Goal: Information Seeking & Learning: Learn about a topic

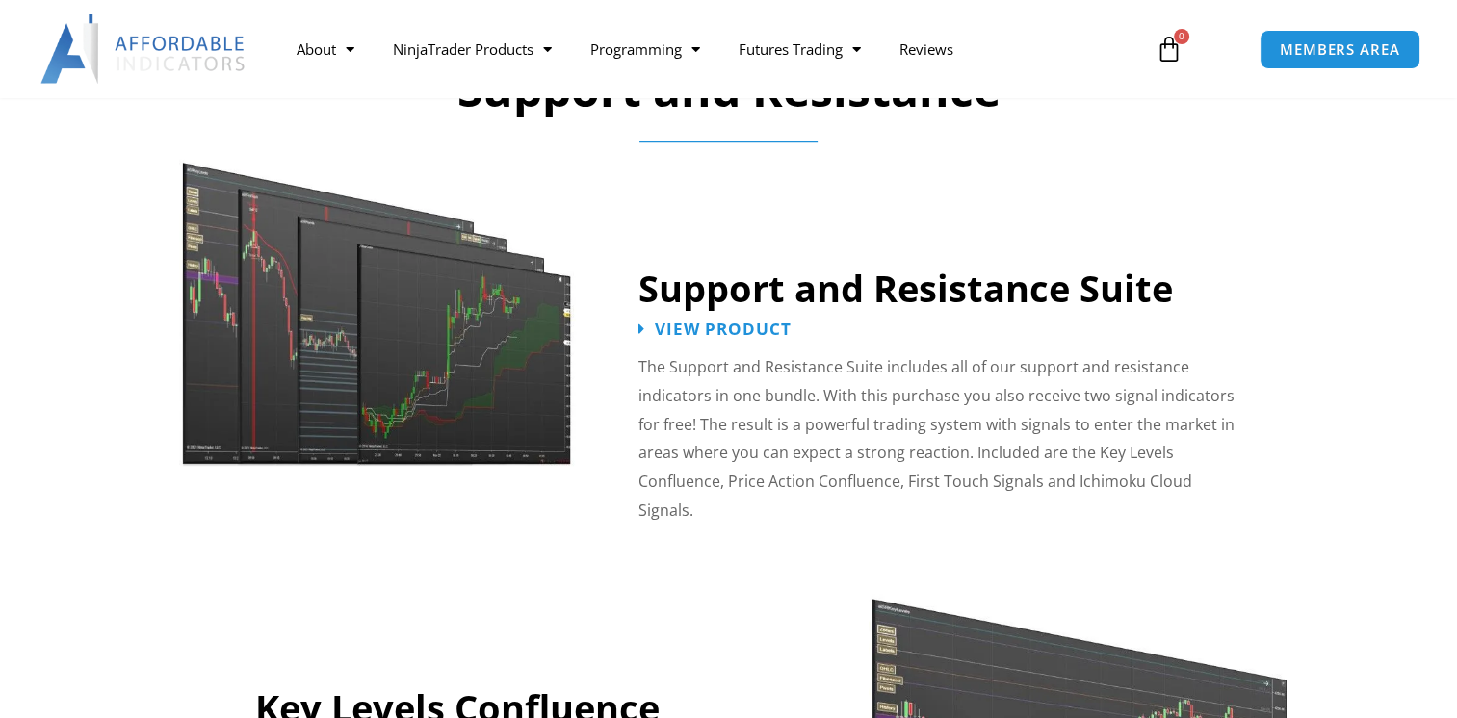
scroll to position [1637, 0]
click at [687, 326] on span "View Product" at bounding box center [724, 329] width 150 height 18
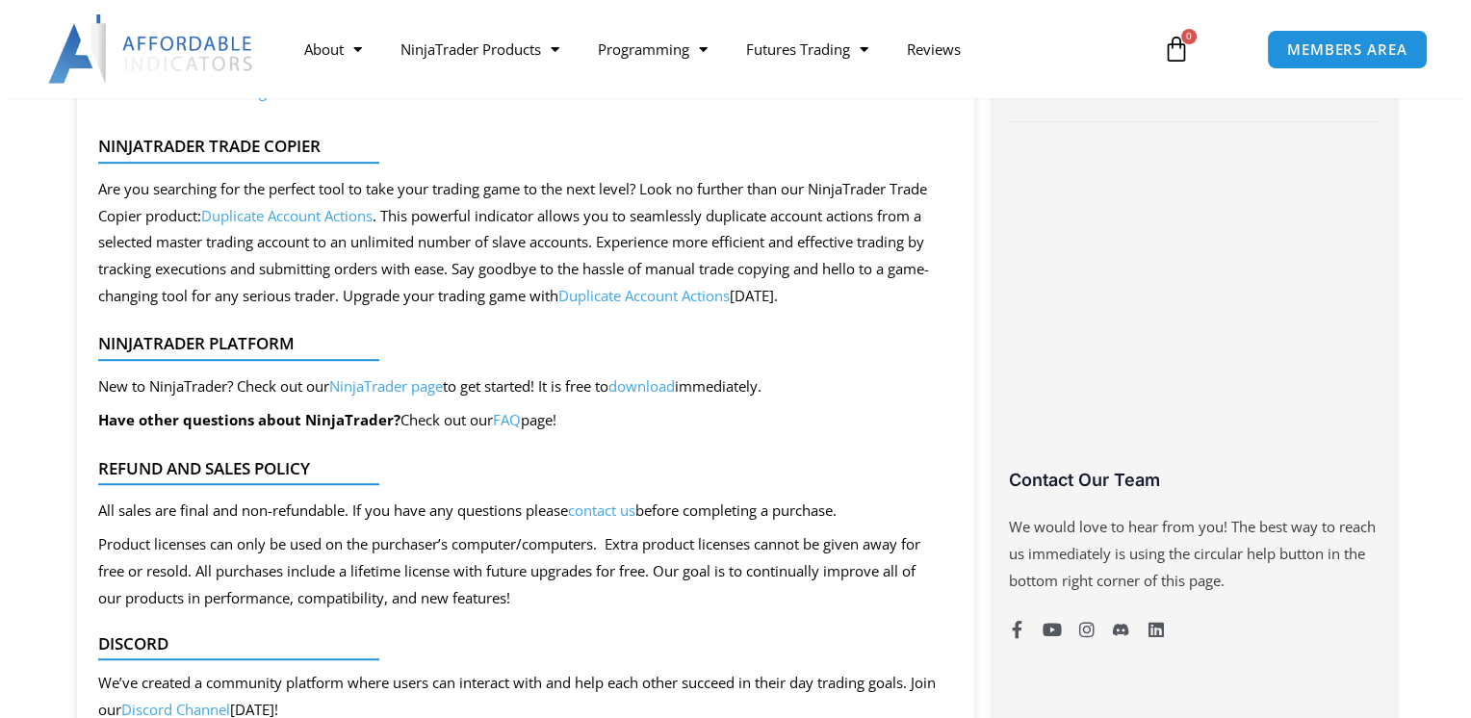
scroll to position [1155, 0]
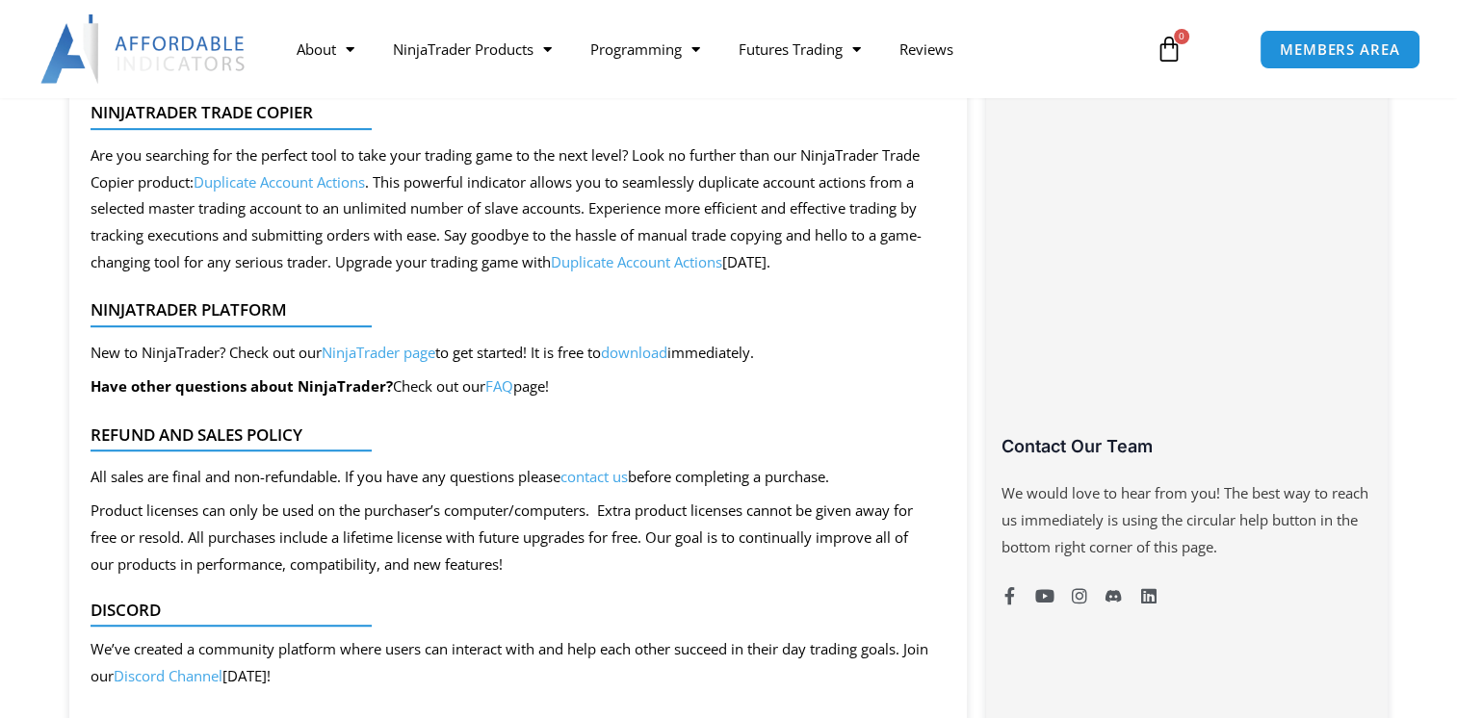
click at [371, 356] on link "NinjaTrader page" at bounding box center [379, 352] width 114 height 19
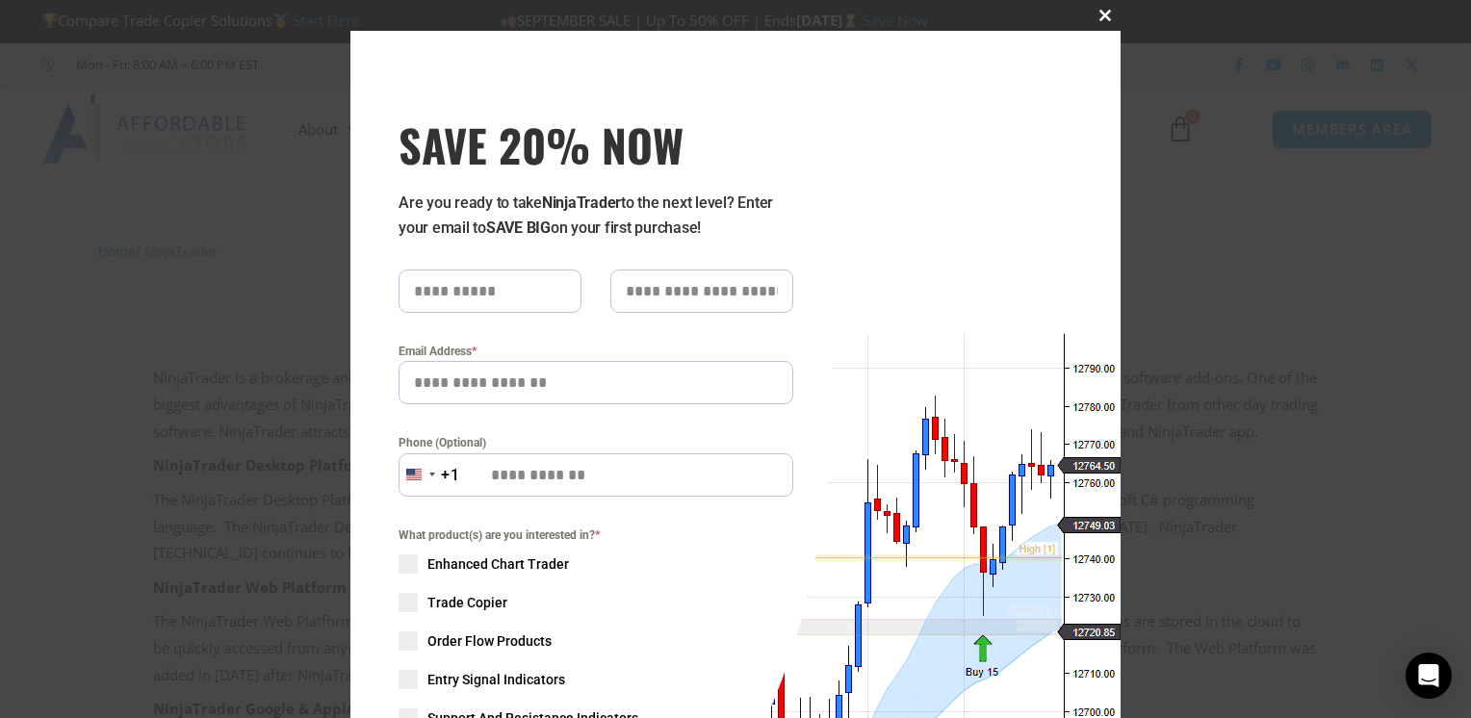
click at [1099, 15] on span "SAVE 20% NOW popup" at bounding box center [1105, 16] width 31 height 12
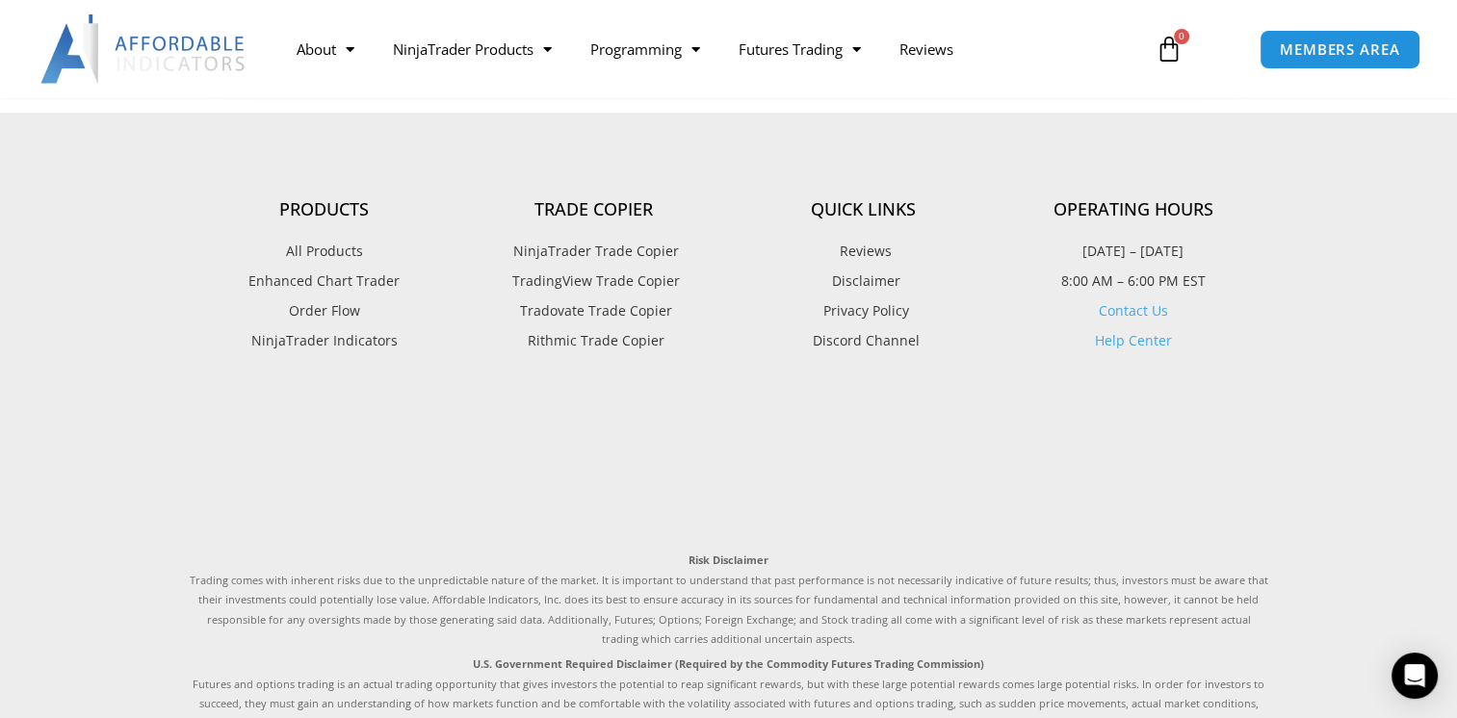
scroll to position [1444, 0]
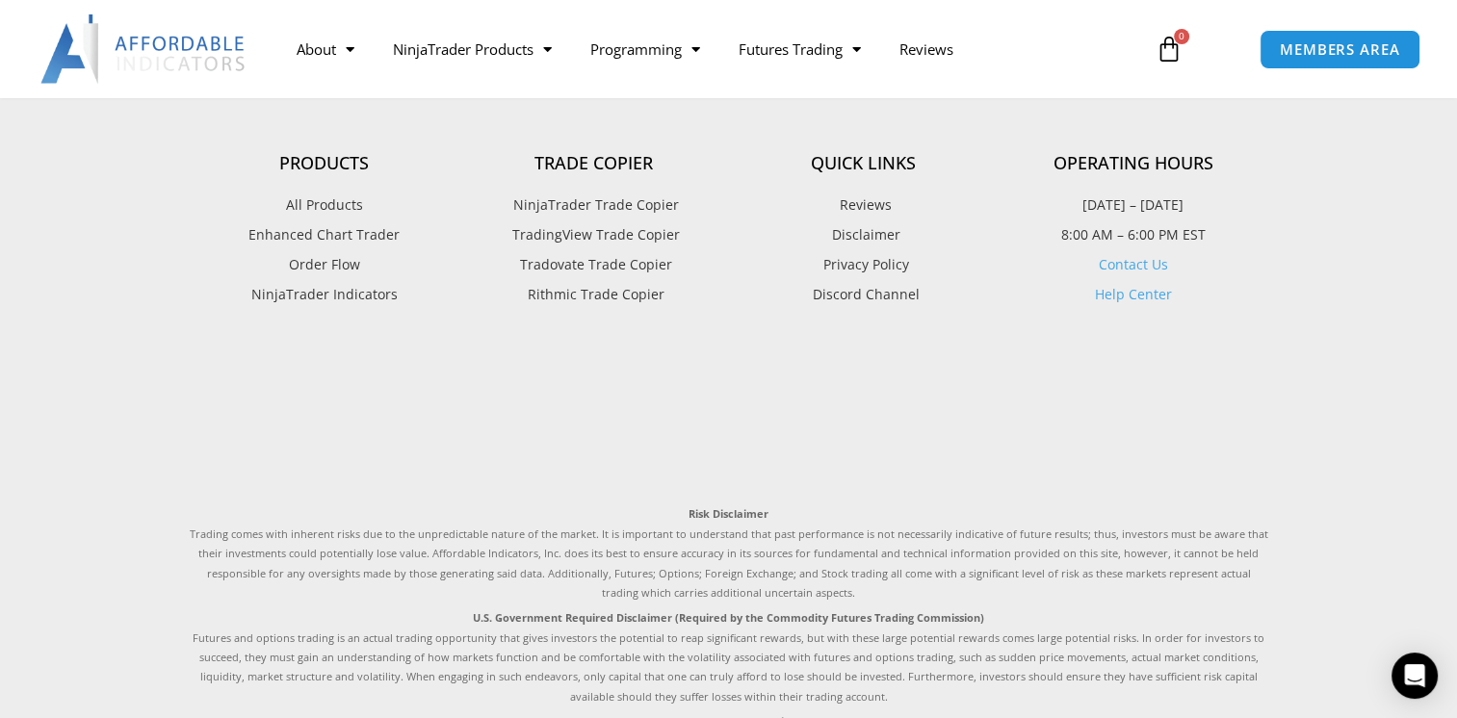
click at [289, 307] on span "NinjaTrader Indicators" at bounding box center [324, 294] width 146 height 25
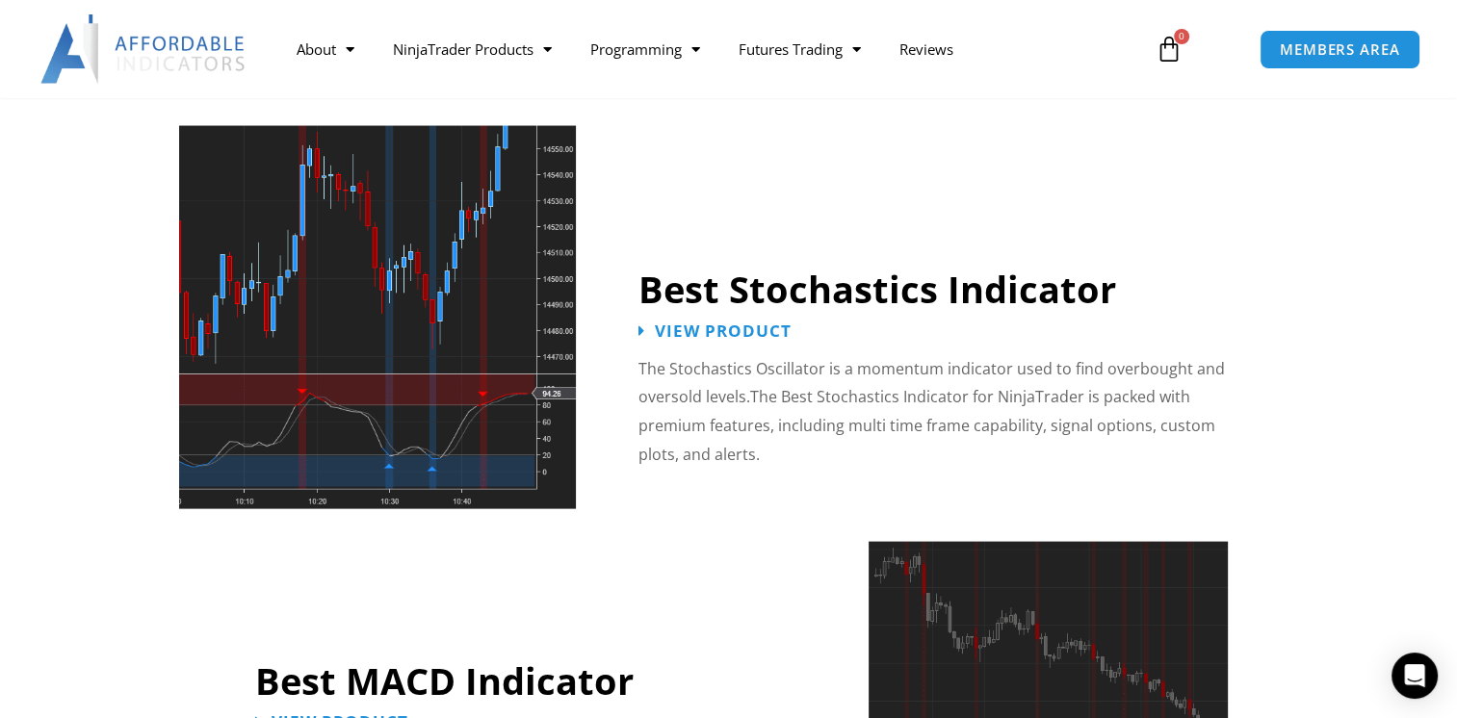
scroll to position [3851, 0]
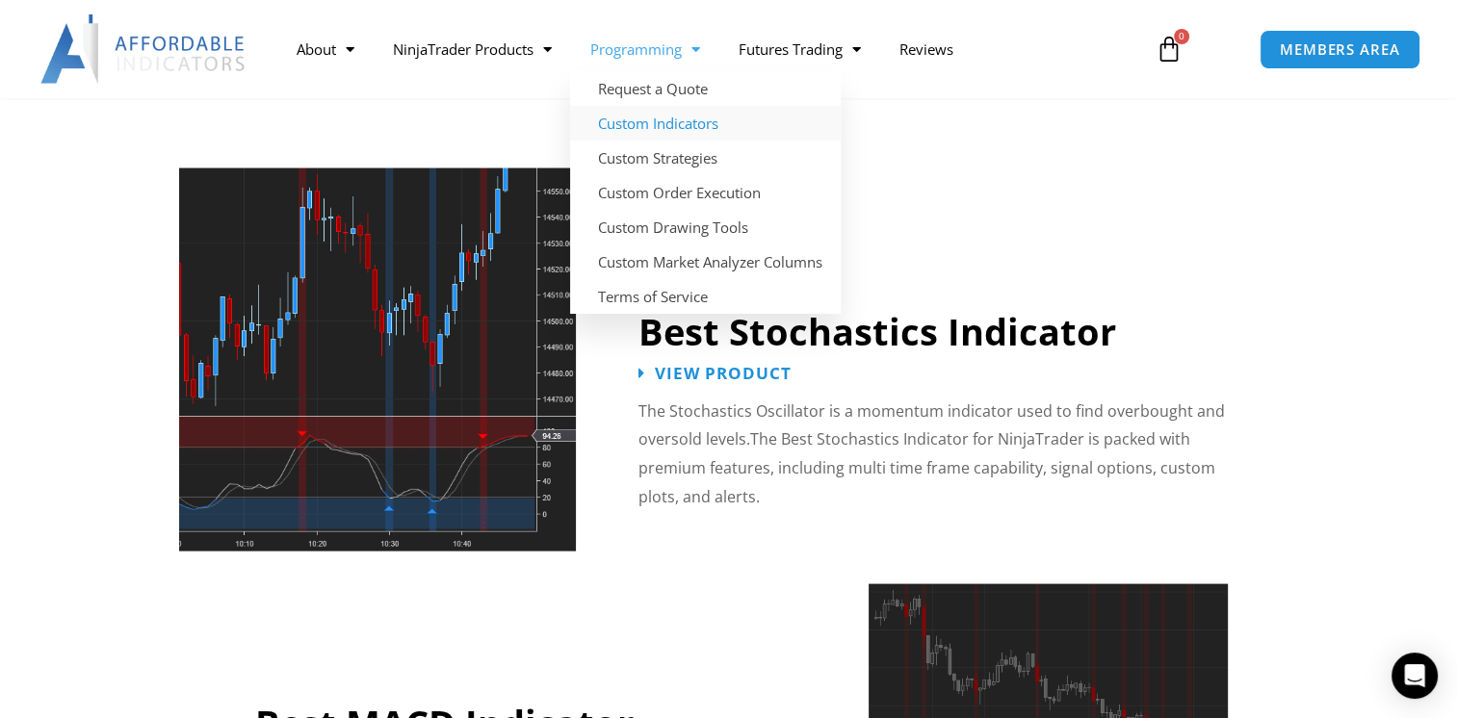
click at [676, 116] on link "Custom Indicators" at bounding box center [705, 123] width 271 height 35
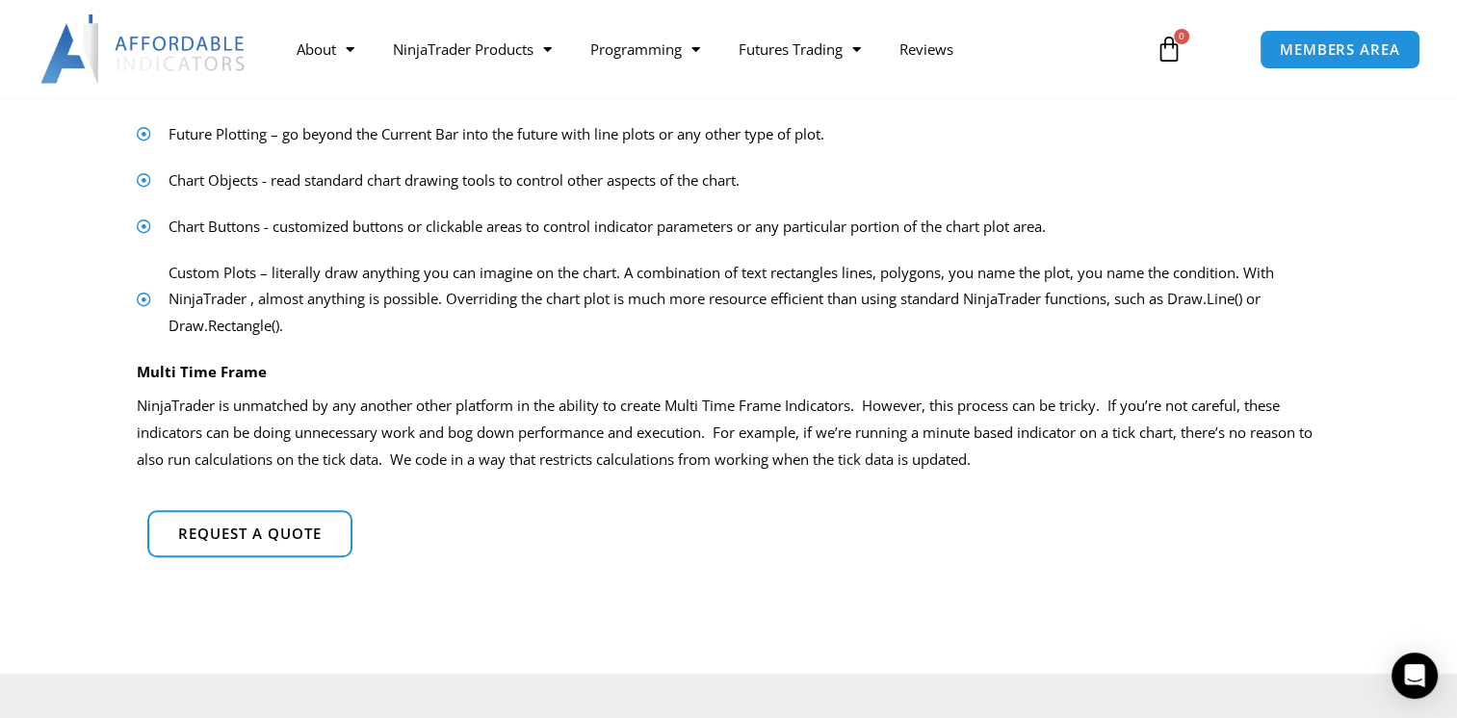
scroll to position [1147, 0]
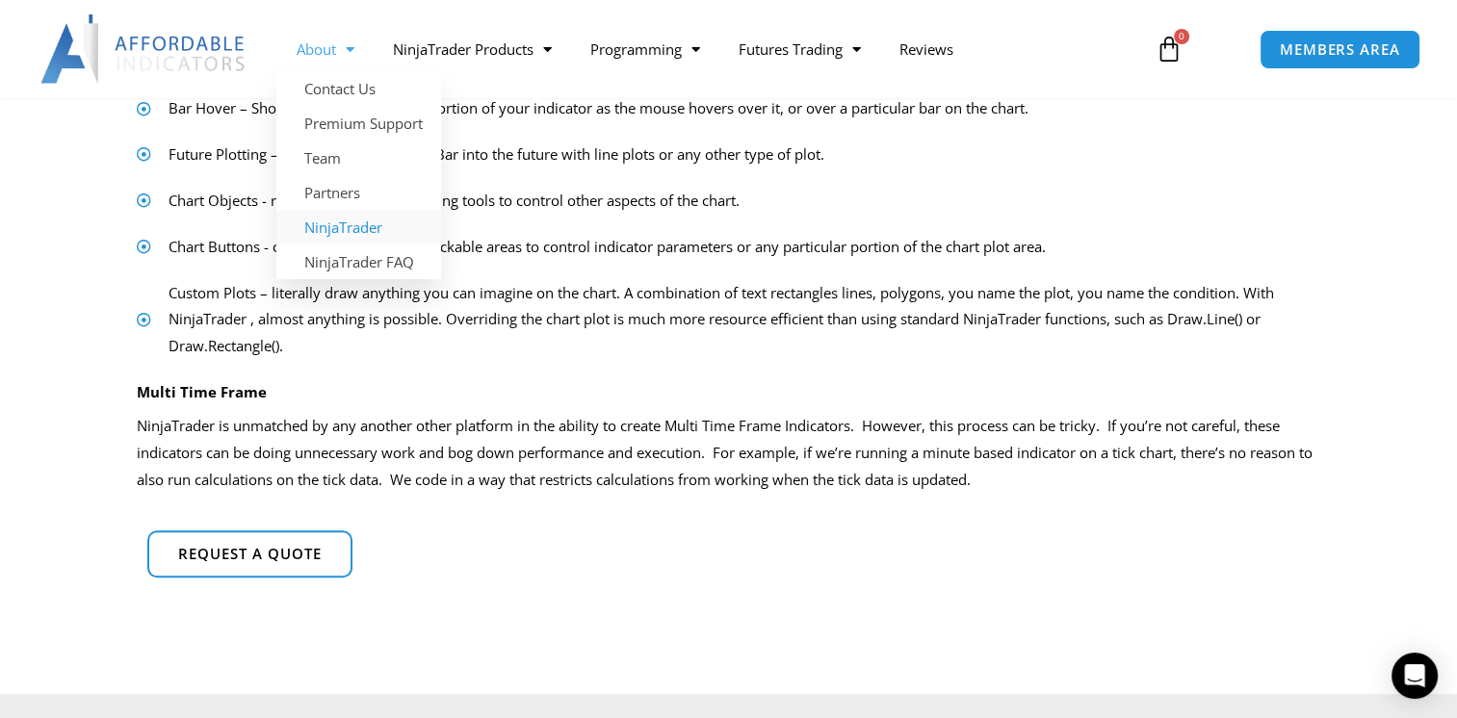
click at [334, 230] on link "NinjaTrader" at bounding box center [358, 227] width 165 height 35
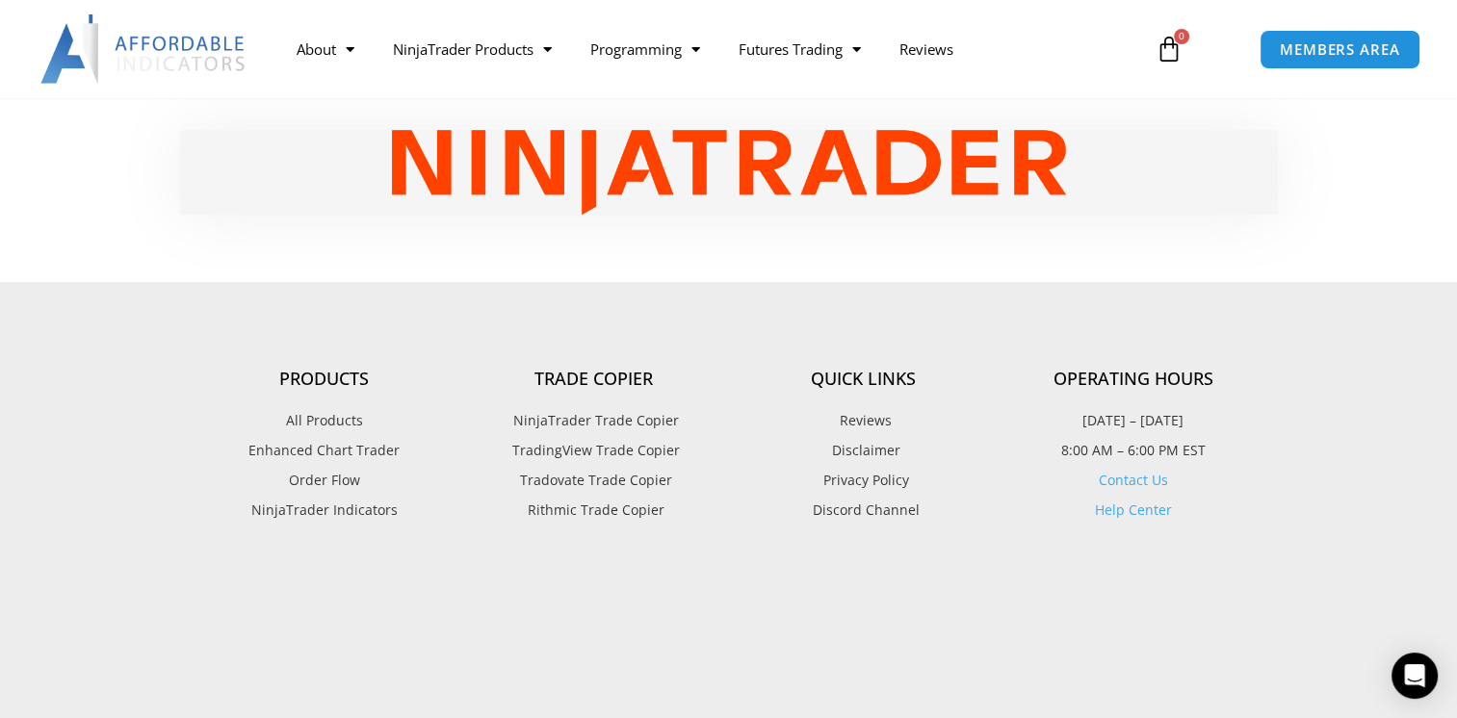
scroll to position [1252, 0]
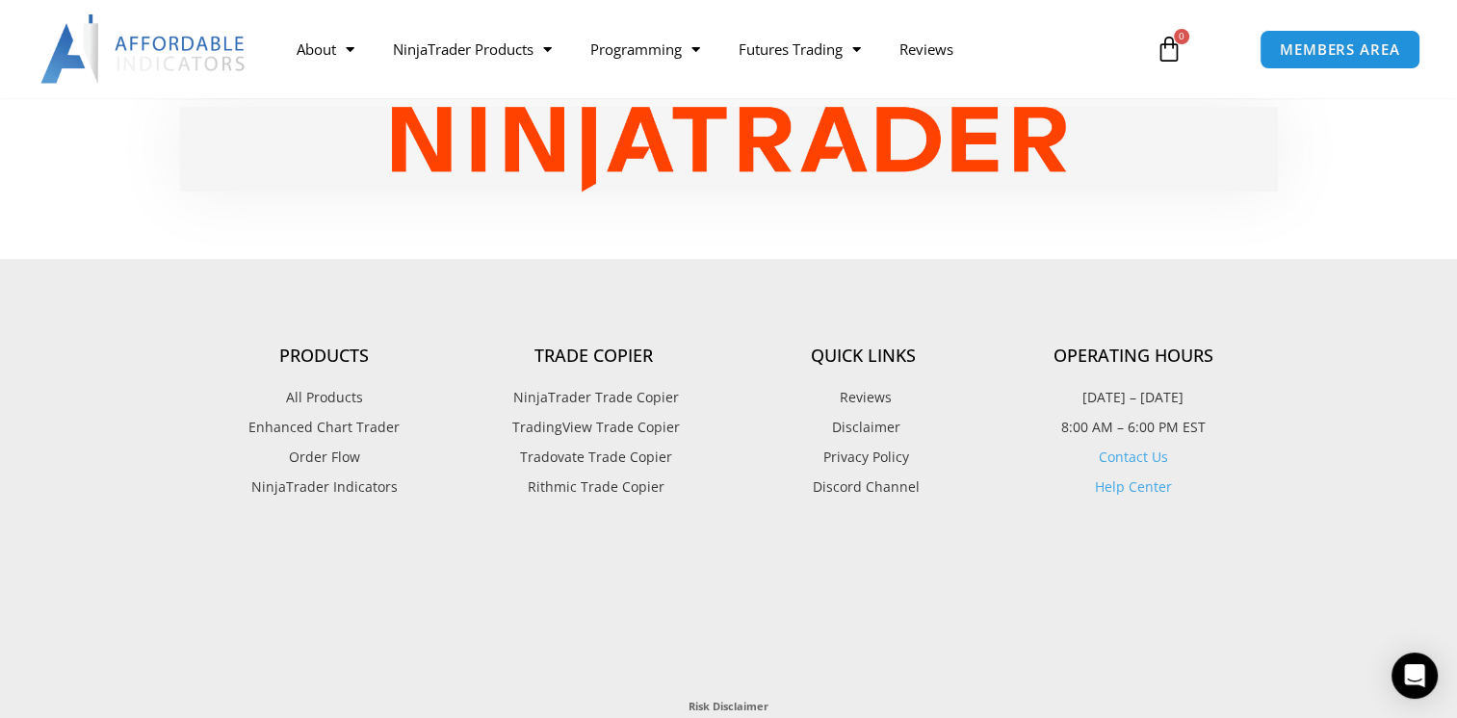
click at [343, 440] on span "Enhanced Chart Trader" at bounding box center [323, 427] width 151 height 25
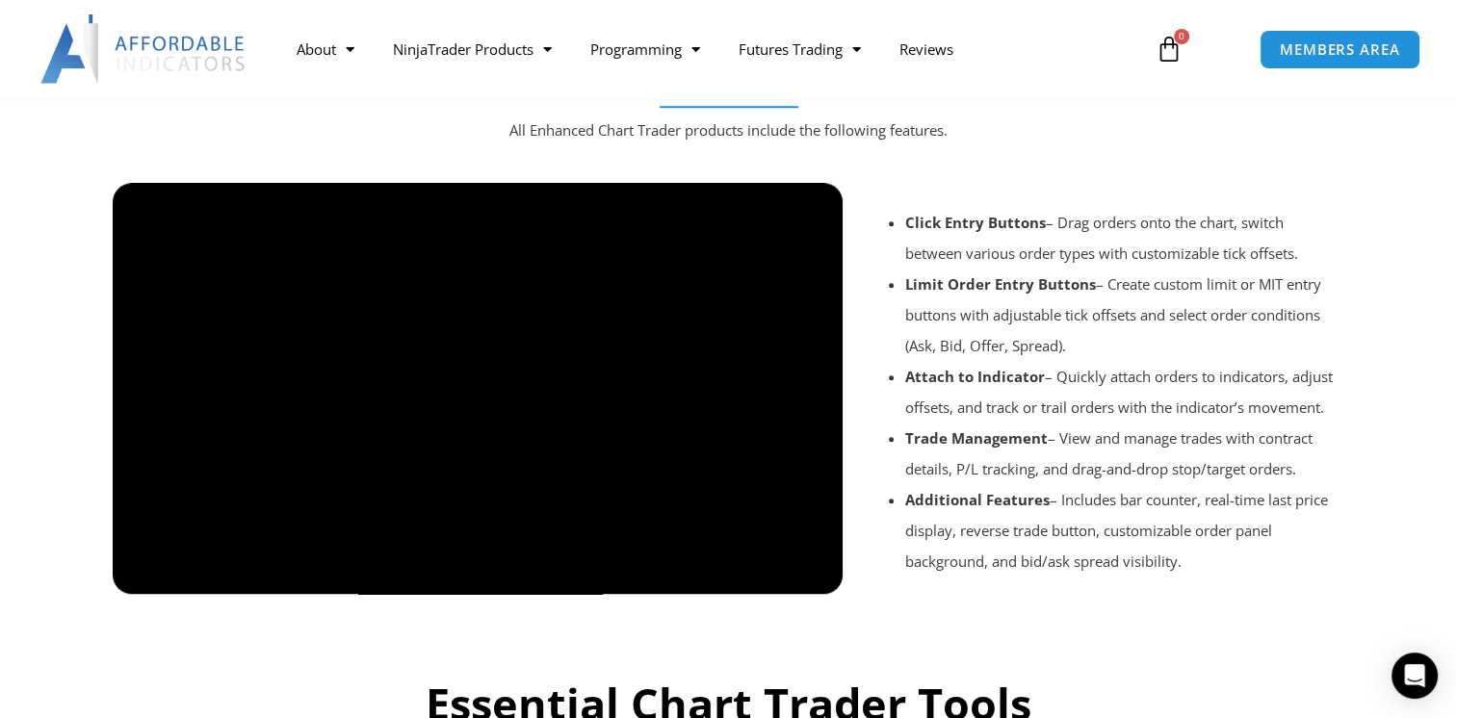
scroll to position [1475, 0]
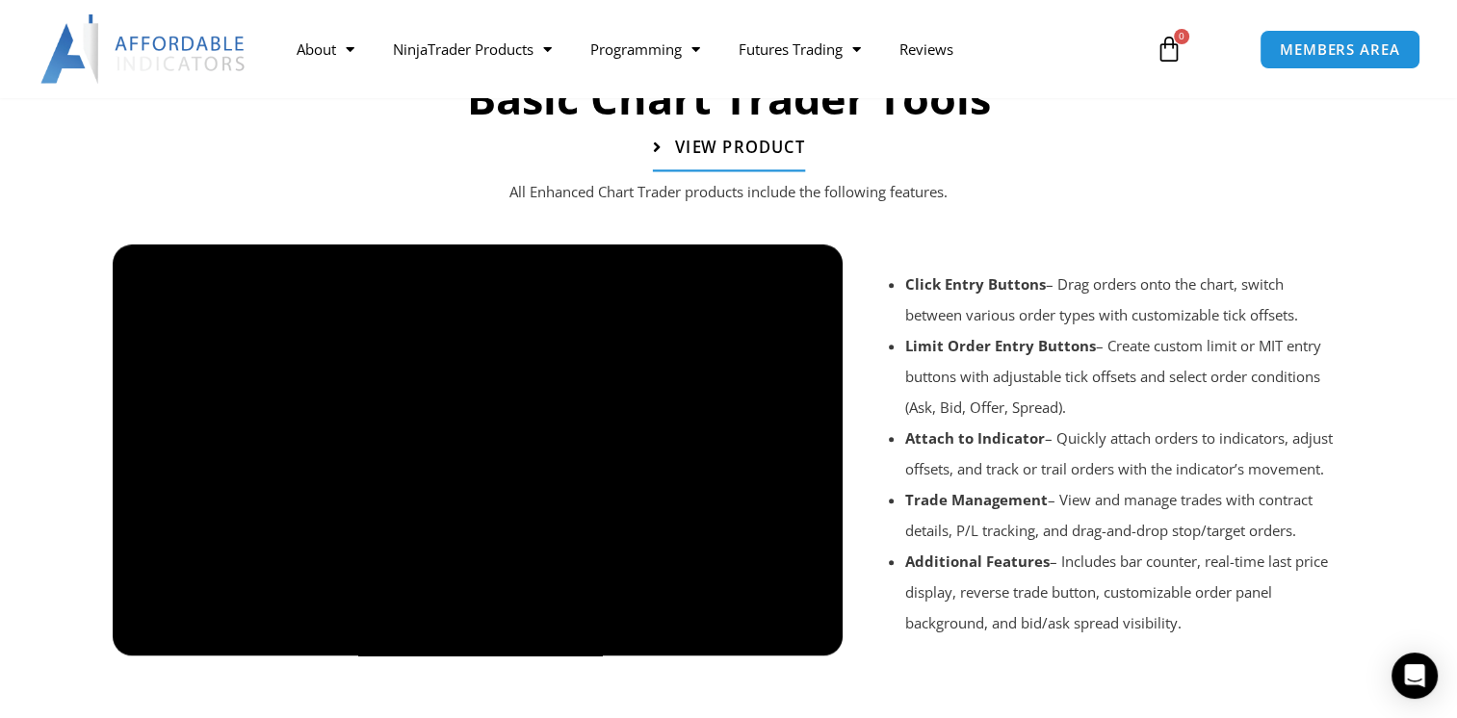
click at [783, 134] on link "View Product" at bounding box center [728, 148] width 152 height 48
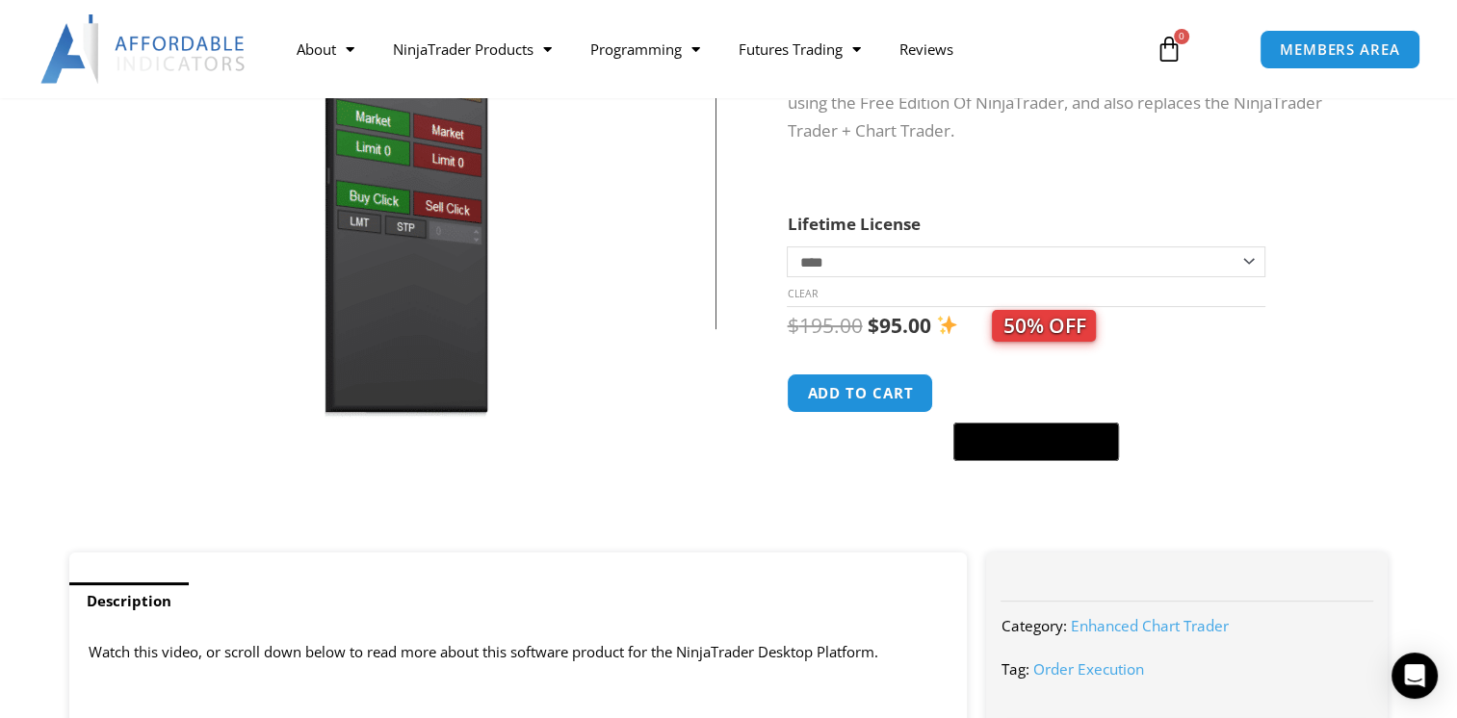
scroll to position [289, 0]
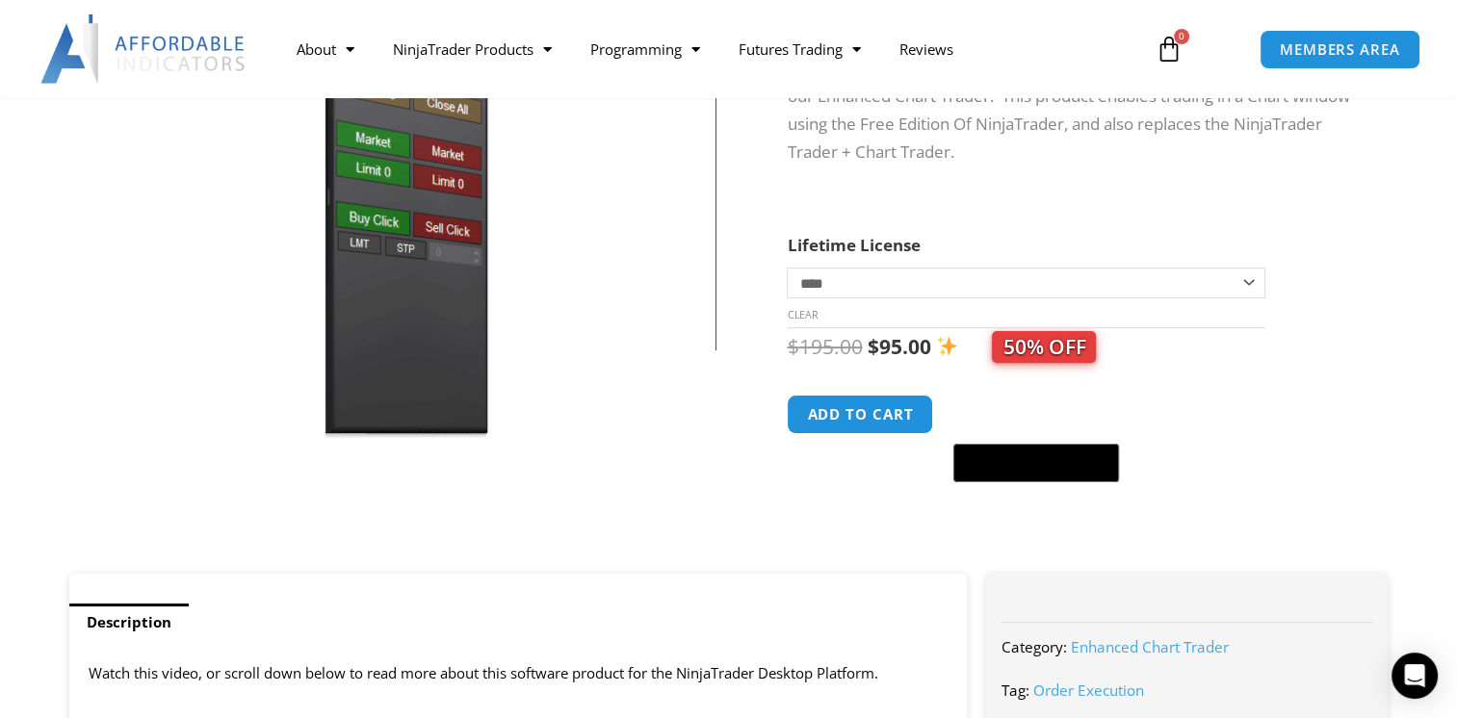
click at [1251, 285] on select "**********" at bounding box center [1026, 283] width 478 height 31
click at [1339, 302] on form "**********" at bounding box center [1068, 362] width 562 height 262
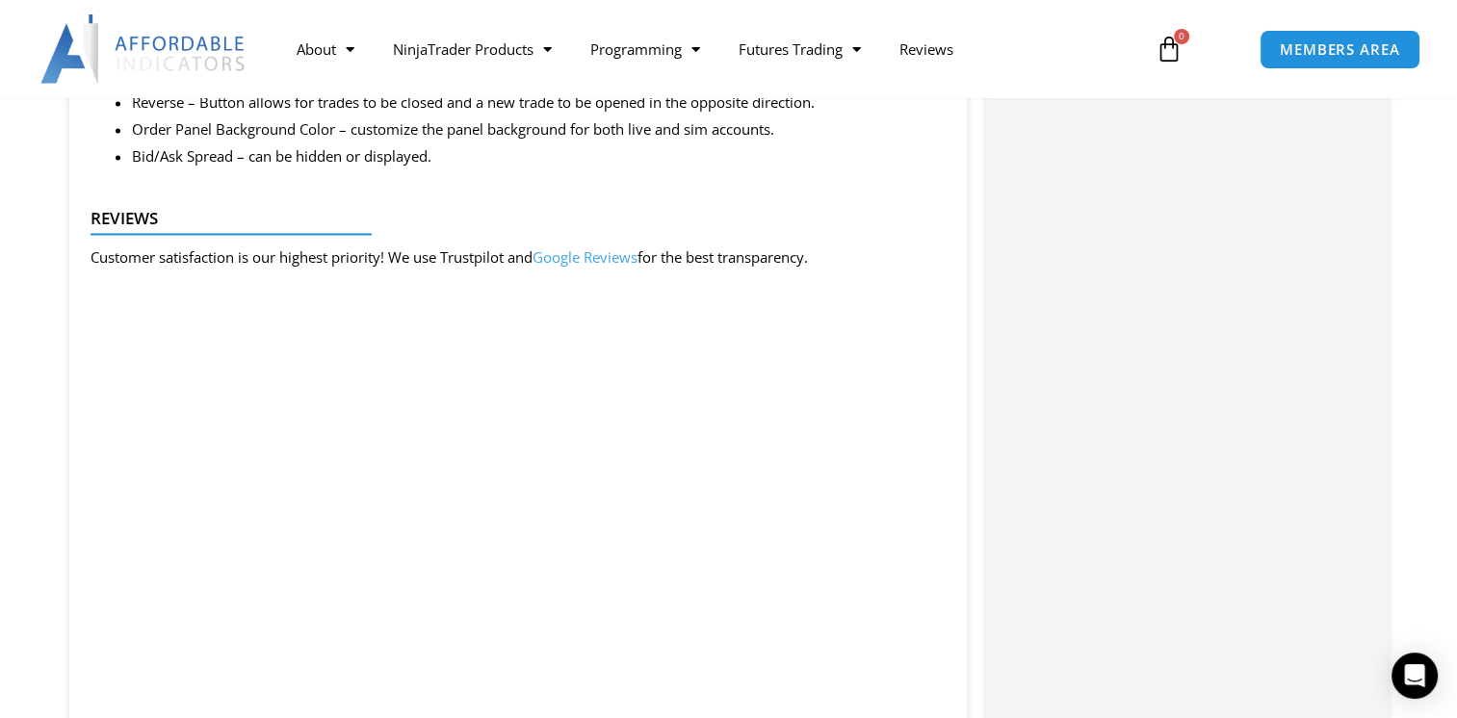
scroll to position [3081, 0]
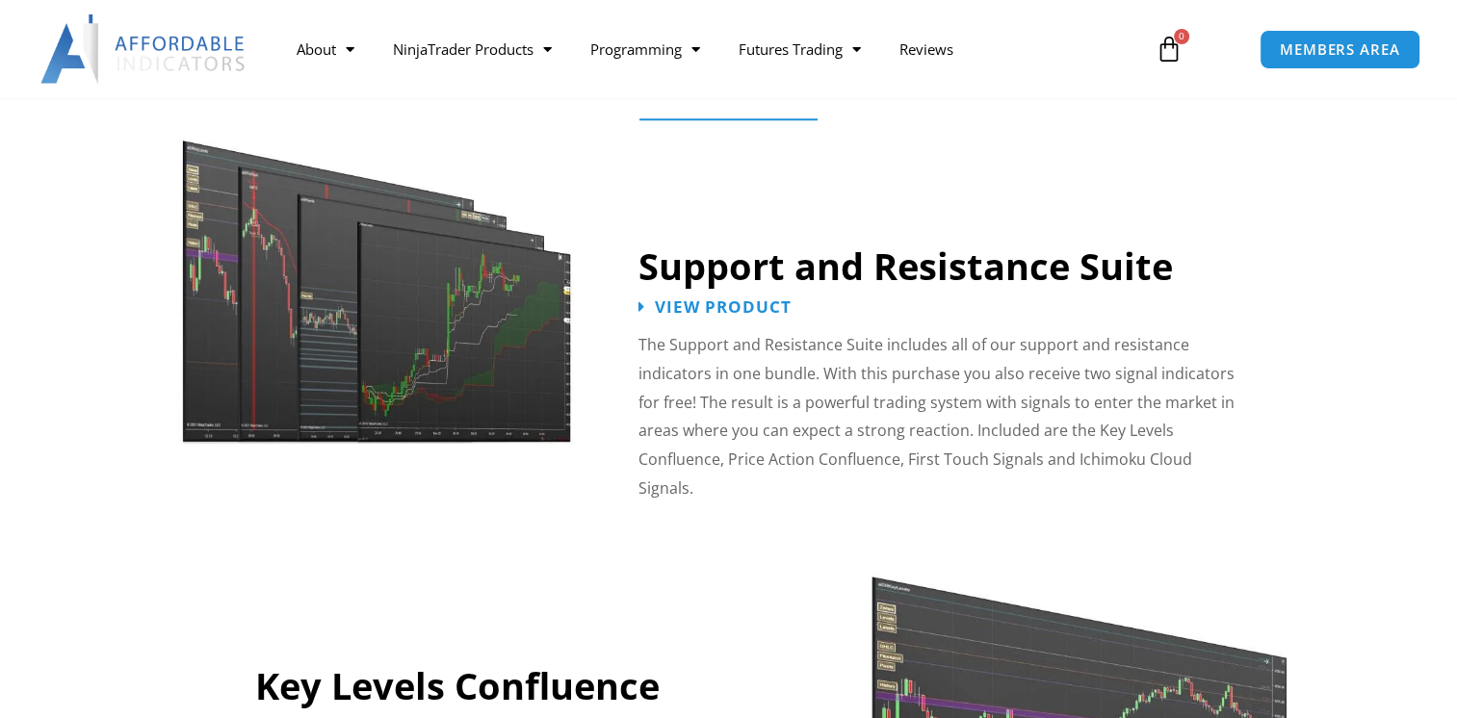
scroll to position [1829, 0]
